Goal: Task Accomplishment & Management: Complete application form

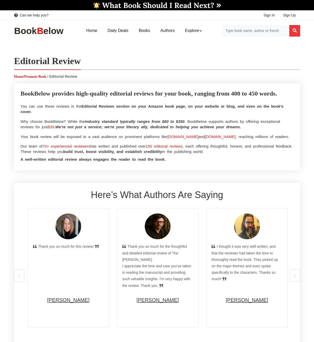
select select
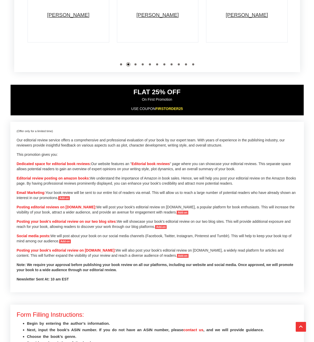
scroll to position [308, 0]
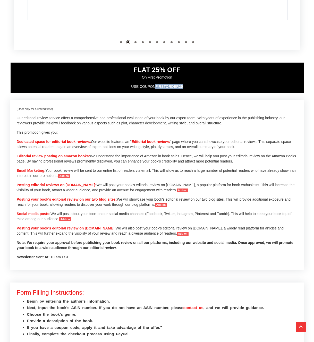
drag, startPoint x: 185, startPoint y: 99, endPoint x: 157, endPoint y: 100, distance: 27.6
click at [157, 89] on p "USE COUPON FIRSTORDER25" at bounding box center [157, 86] width 286 height 5
copy span "FIRSTORDER25"
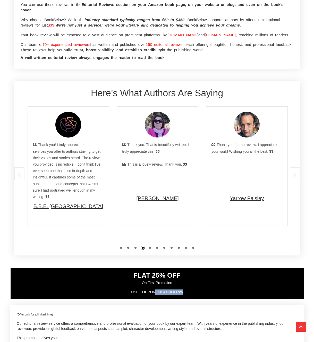
scroll to position [0, 0]
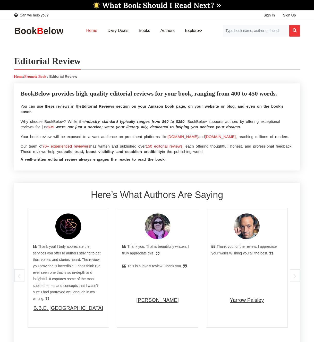
click at [93, 30] on link "Home" at bounding box center [91, 31] width 21 height 16
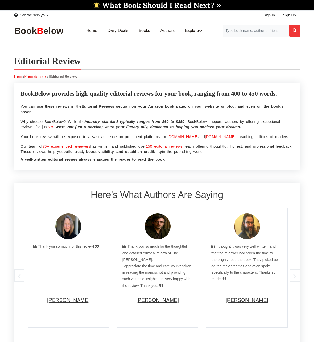
select select
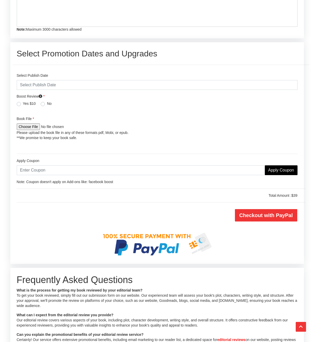
scroll to position [1005, 0]
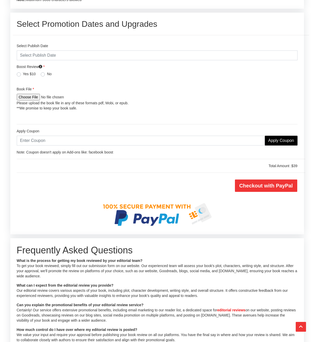
click at [42, 69] on icon at bounding box center [41, 67] width 4 height 4
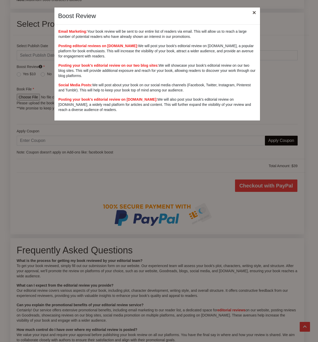
click at [254, 13] on button "×" at bounding box center [254, 12] width 12 height 14
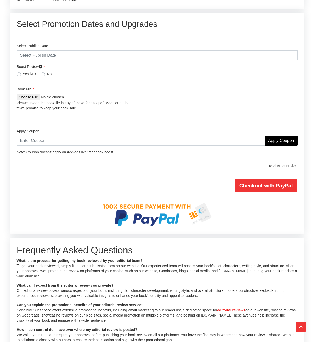
click at [23, 77] on label "Yes $10" at bounding box center [29, 73] width 13 height 5
click at [20, 77] on input "Yes $10" at bounding box center [19, 73] width 4 height 5
radio input "true"
click at [43, 146] on input "text" at bounding box center [141, 141] width 249 height 10
paste input "FIRSTORDER25"
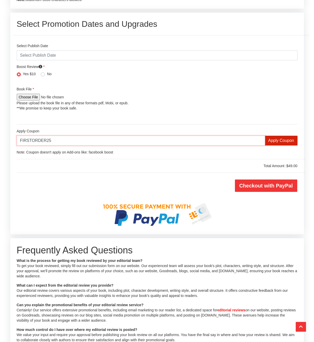
type input "FIRSTORDER25"
click at [277, 146] on input "Apply Coupon" at bounding box center [281, 141] width 33 height 10
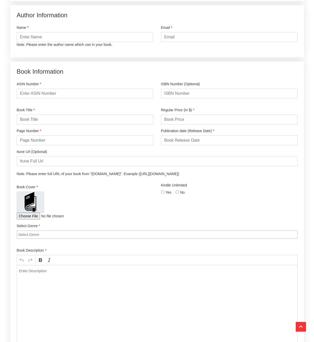
scroll to position [670, 0]
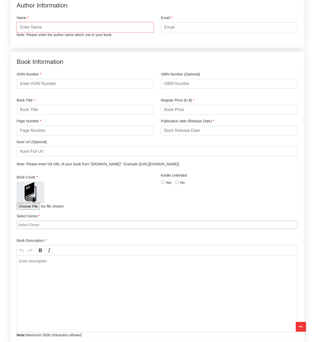
click at [55, 32] on input "text" at bounding box center [85, 27] width 137 height 10
type input "D"
type input "Sara Nay"
type input "sara@ducttapemarketing.com"
click at [37, 89] on input "text" at bounding box center [85, 84] width 137 height 10
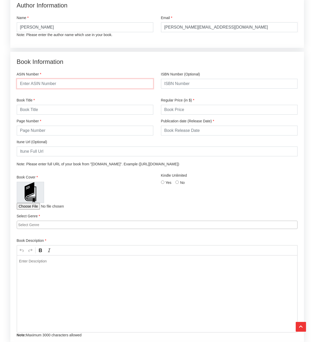
paste input "B0FJTHTSPX"
type input "B0FJTHTSPX"
drag, startPoint x: 38, startPoint y: 117, endPoint x: 37, endPoint y: 120, distance: 3.0
click at [38, 117] on body "Can we help you? Sign In Sign Up × Home Explore Blog" at bounding box center [157, 231] width 314 height 1803
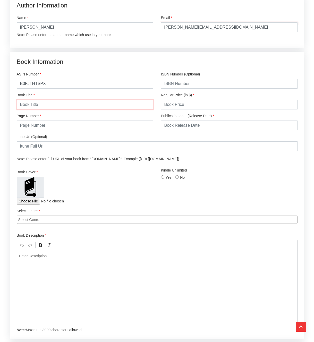
click at [39, 110] on input "text" at bounding box center [85, 105] width 137 height 10
type input "Unchained: Breaking Free from Broken Marketing Models"
click at [191, 110] on input "number" at bounding box center [229, 105] width 137 height 10
type input "14.99"
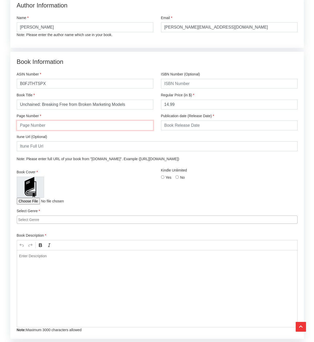
click at [51, 130] on input "number" at bounding box center [85, 126] width 137 height 10
type input "191"
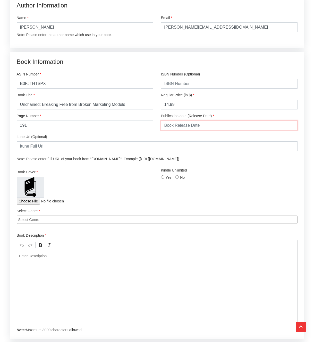
click at [204, 130] on input "text" at bounding box center [229, 126] width 137 height 10
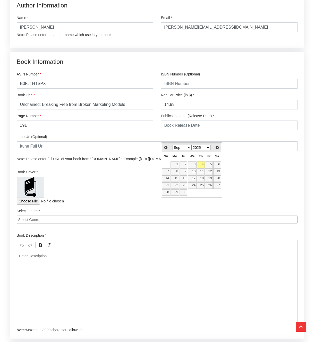
click at [180, 148] on select "Jan Feb Mar Apr May Jun Jul Aug Sep Oct Nov Dec" at bounding box center [182, 147] width 19 height 5
click at [195, 179] on link "13" at bounding box center [192, 179] width 9 height 6
type input "2025-08-13"
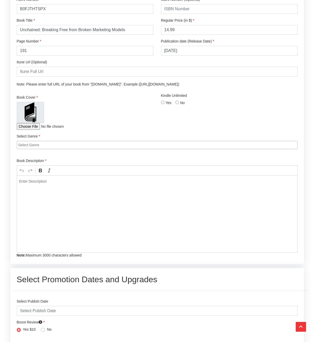
scroll to position [760, 0]
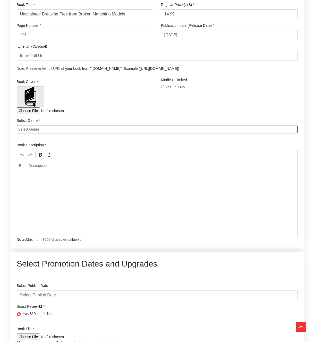
click at [48, 132] on input "search" at bounding box center [158, 129] width 280 height 5
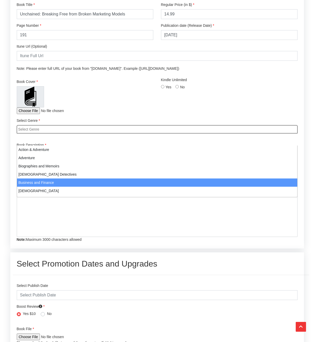
select select "3"
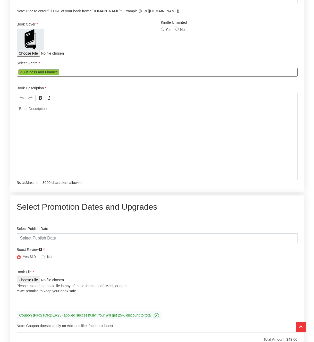
scroll to position [828, 0]
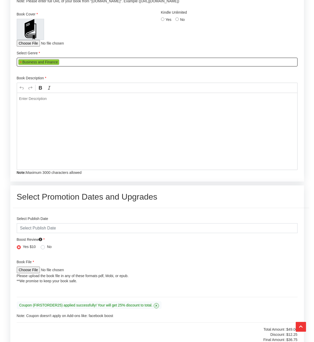
click at [41, 114] on div "Editor editing area: main. Press ⌥0 for help." at bounding box center [157, 131] width 281 height 77
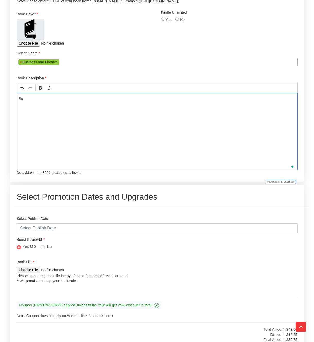
click at [40, 101] on p "§c" at bounding box center [157, 98] width 276 height 5
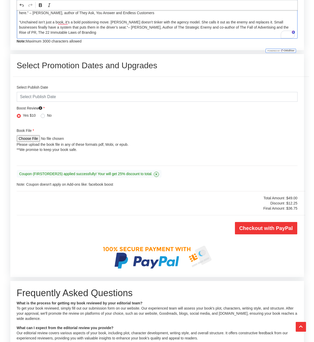
scroll to position [1196, 0]
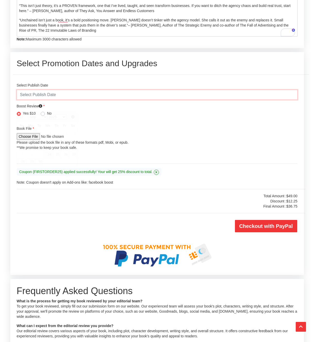
click at [80, 100] on input "text" at bounding box center [157, 95] width 281 height 10
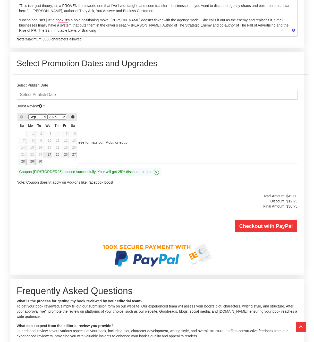
click at [50, 154] on link "24" at bounding box center [48, 155] width 9 height 6
type input "2025-09-24"
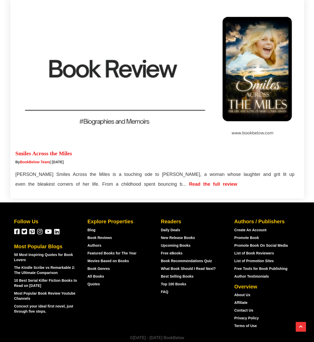
scroll to position [1704, 0]
